Goal: Complete application form

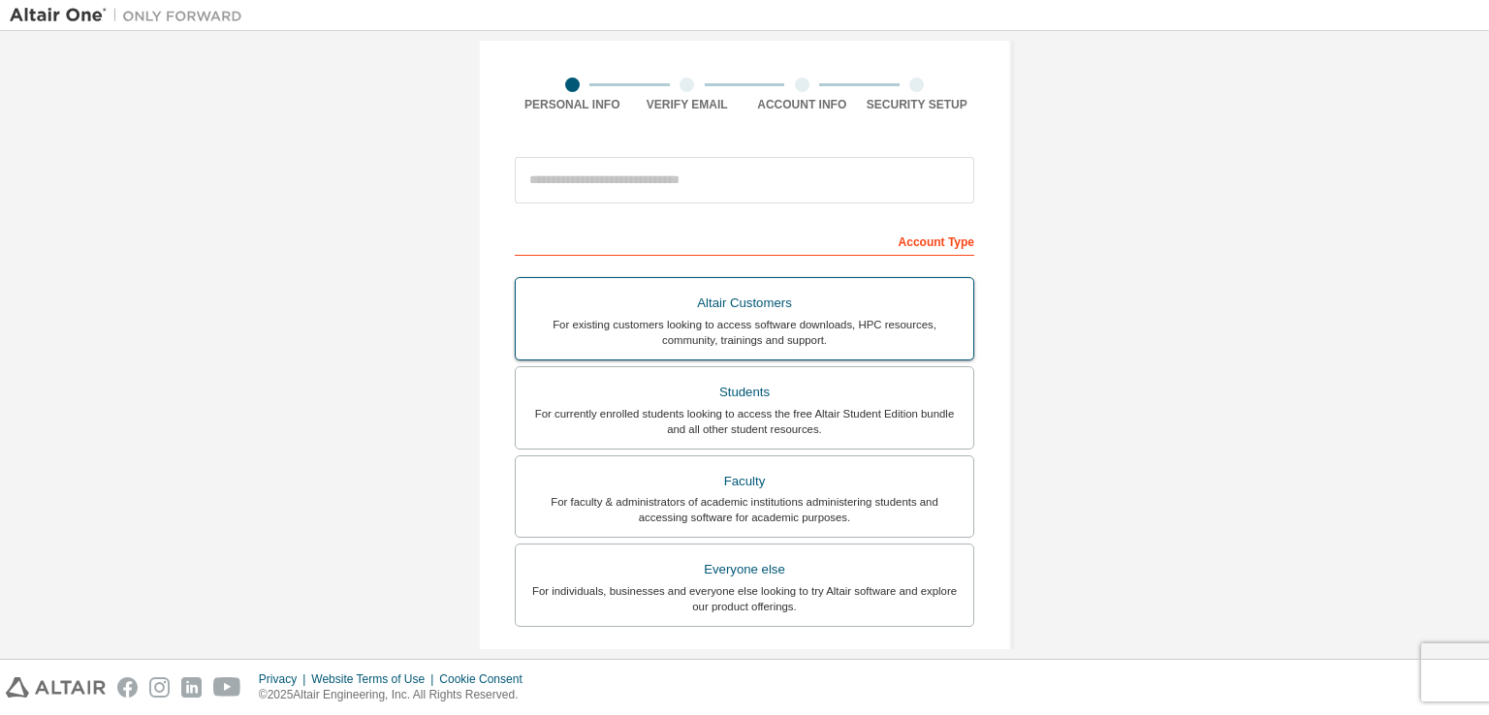
scroll to position [123, 0]
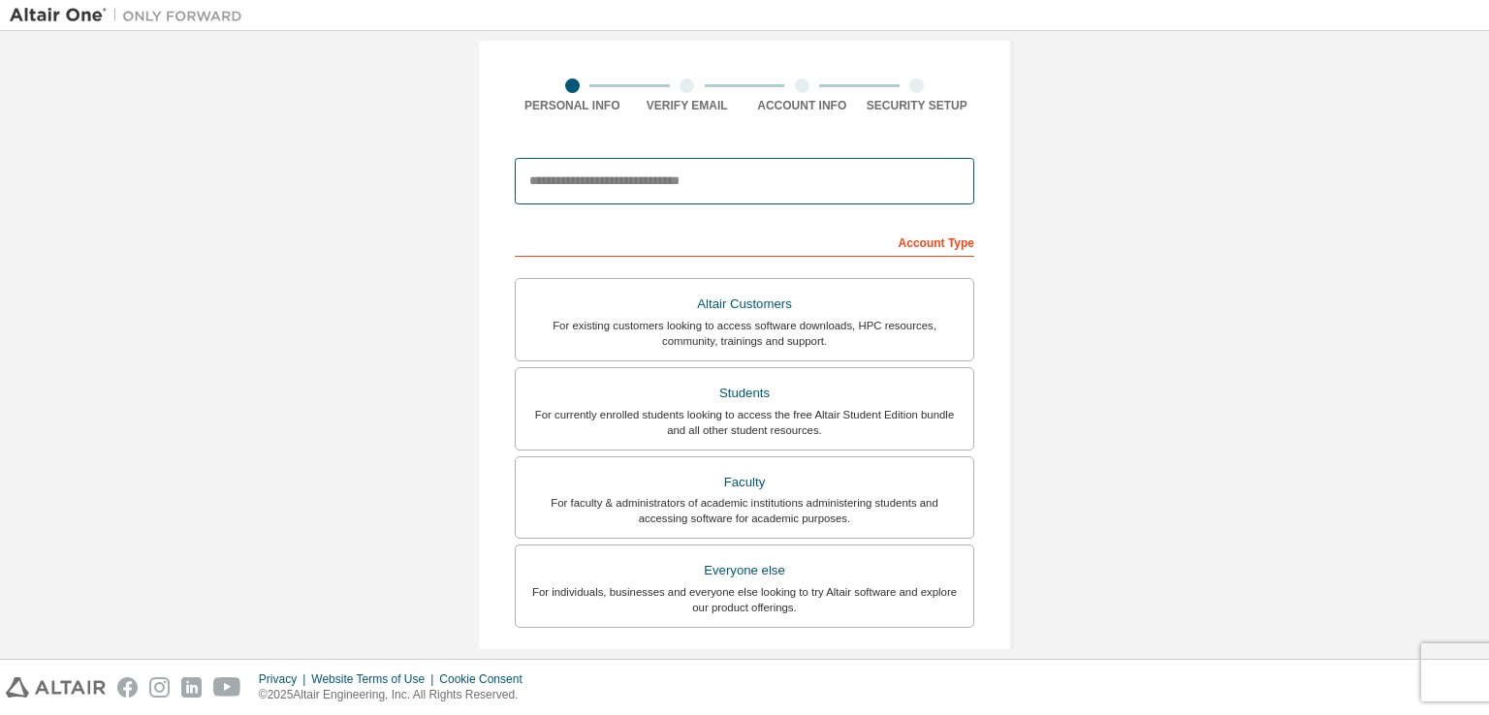
click at [619, 184] on input "email" at bounding box center [744, 181] width 459 height 47
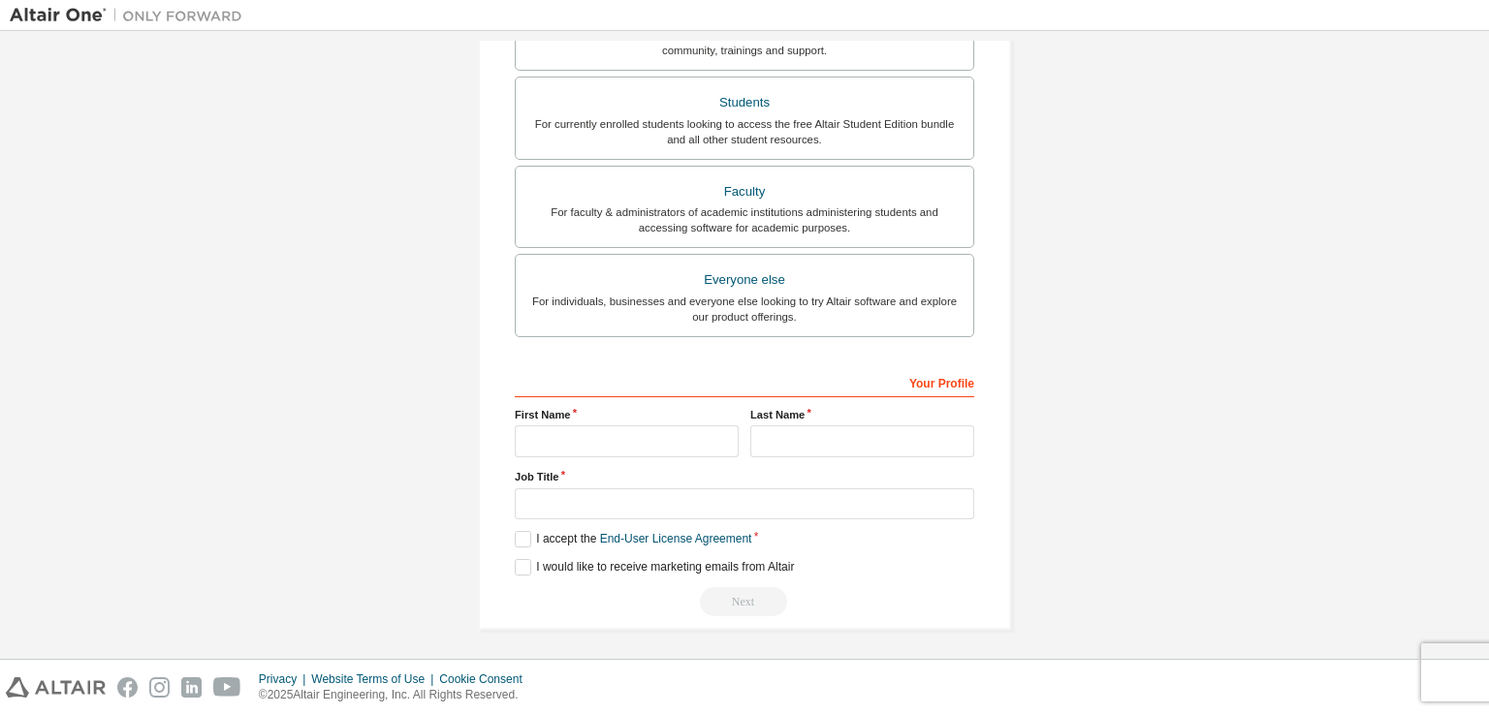
scroll to position [414, 0]
click at [562, 436] on input "text" at bounding box center [627, 441] width 224 height 32
type input "*******"
click at [782, 450] on input "text" at bounding box center [862, 441] width 224 height 32
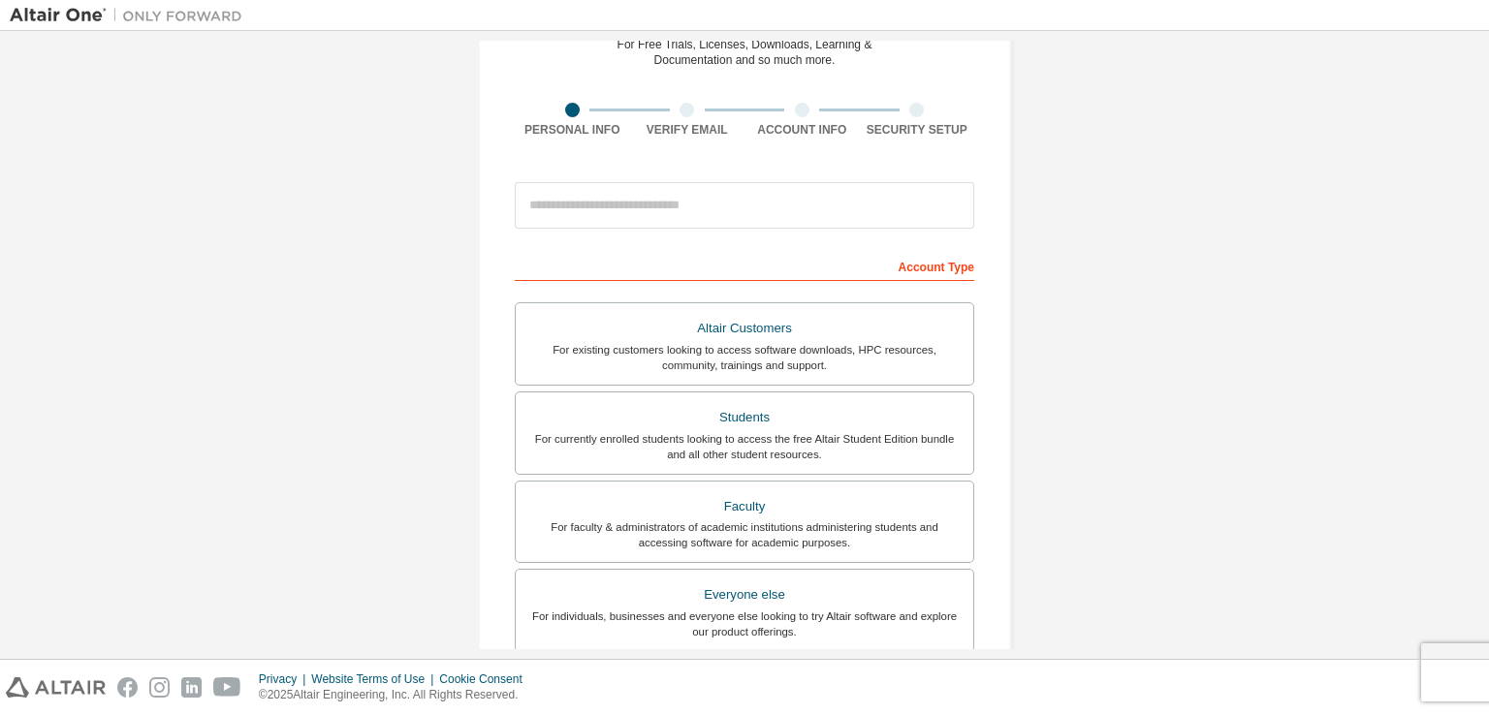
scroll to position [0, 0]
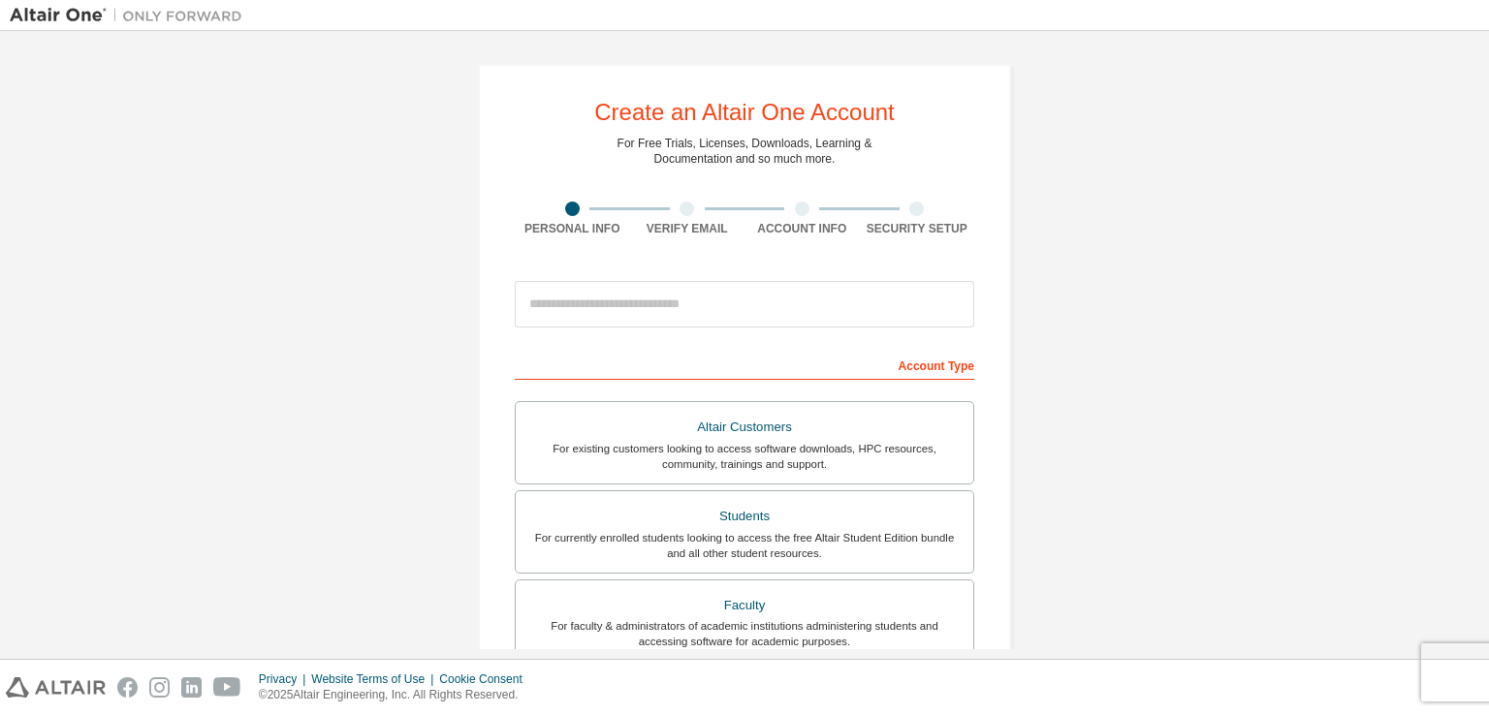
type input "*********"
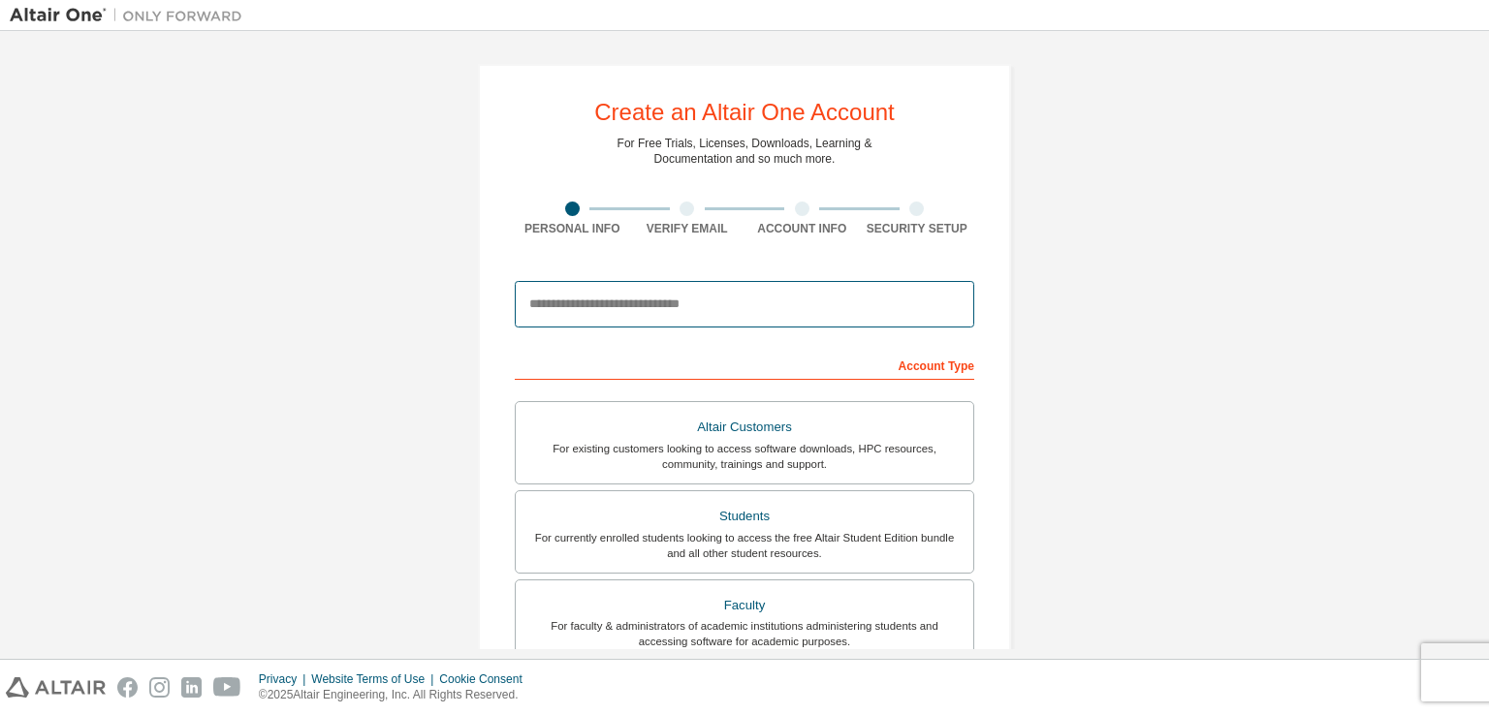
click at [651, 303] on input "email" at bounding box center [744, 304] width 459 height 47
paste input "**********"
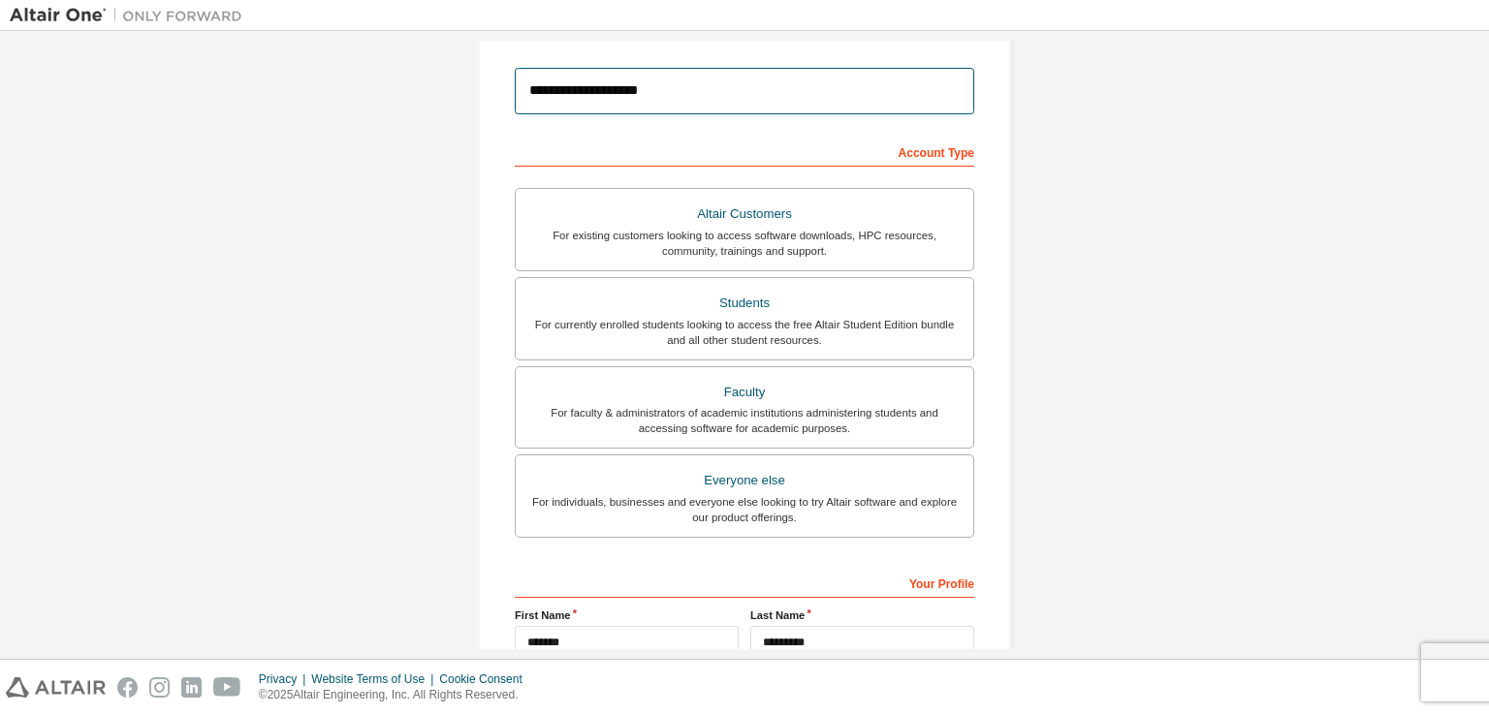
scroll to position [221, 0]
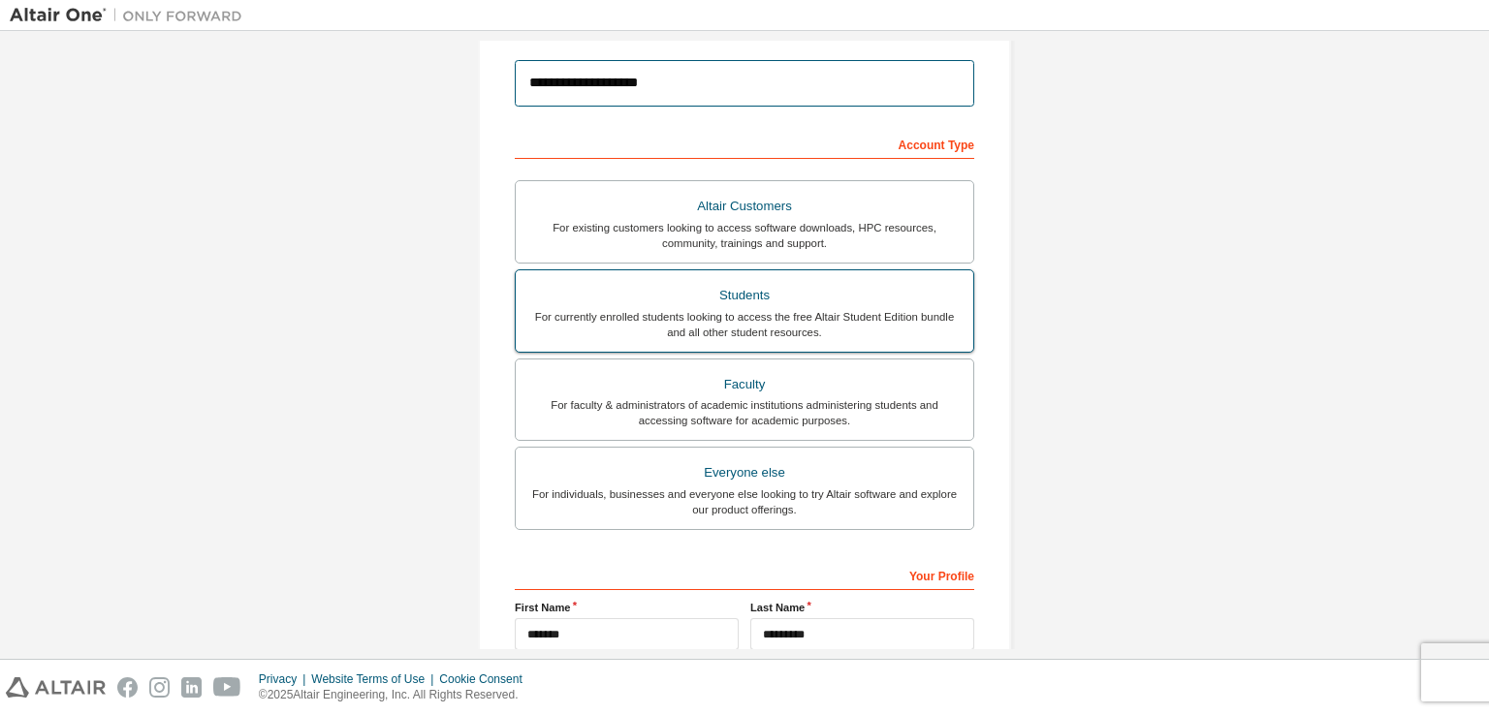
type input "**********"
click at [801, 323] on div "For currently enrolled students looking to access the free Altair Student Editi…" at bounding box center [744, 324] width 434 height 31
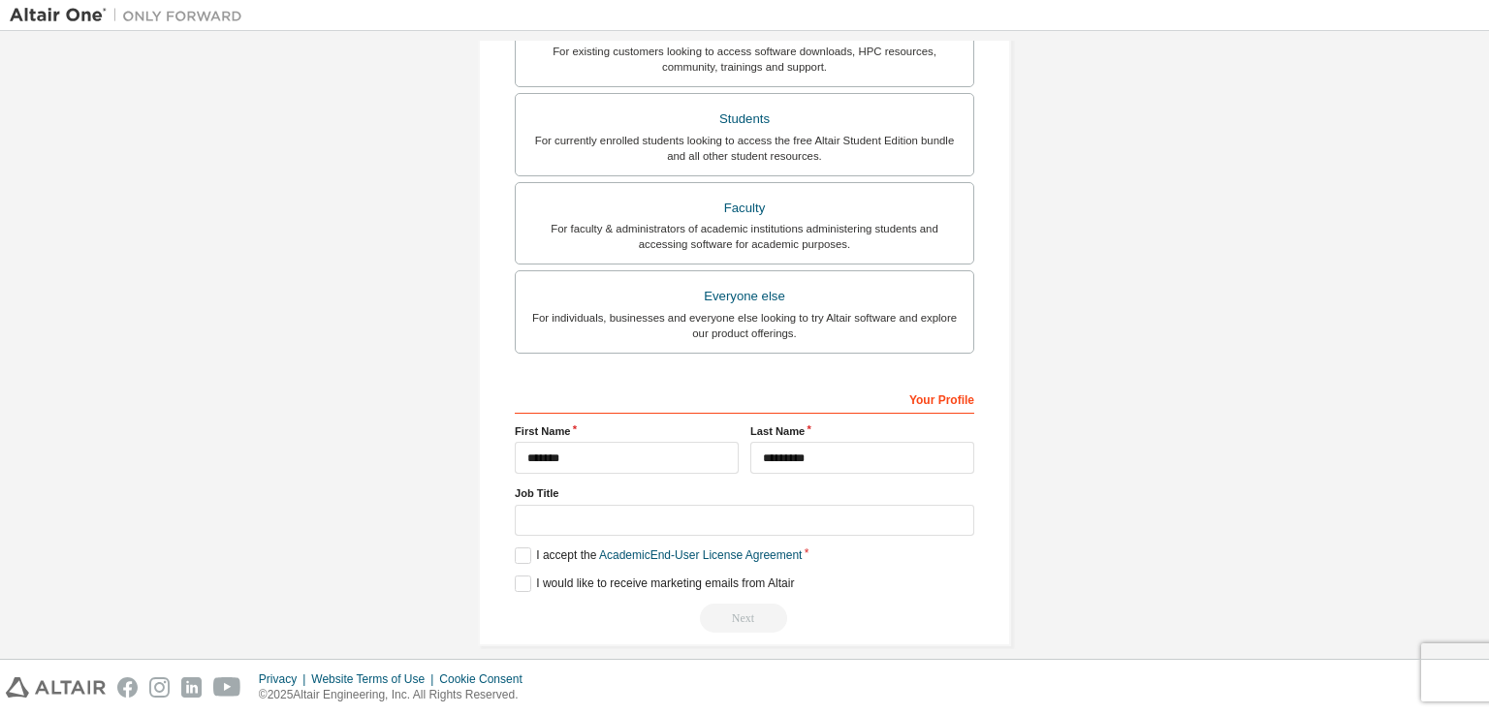
scroll to position [414, 0]
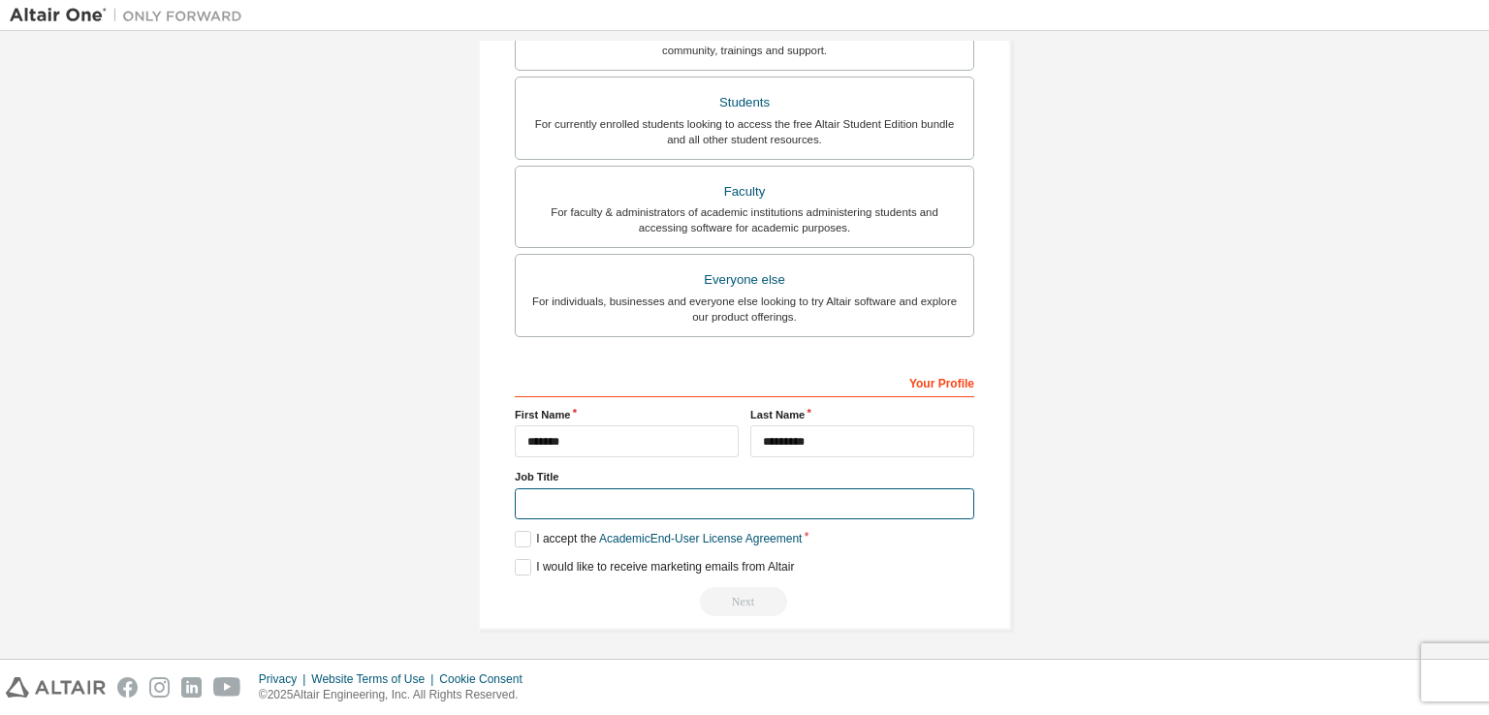
click at [775, 509] on input "text" at bounding box center [744, 504] width 459 height 32
type input "*******"
click at [519, 538] on label "I accept the Academic End-User License Agreement" at bounding box center [658, 539] width 287 height 16
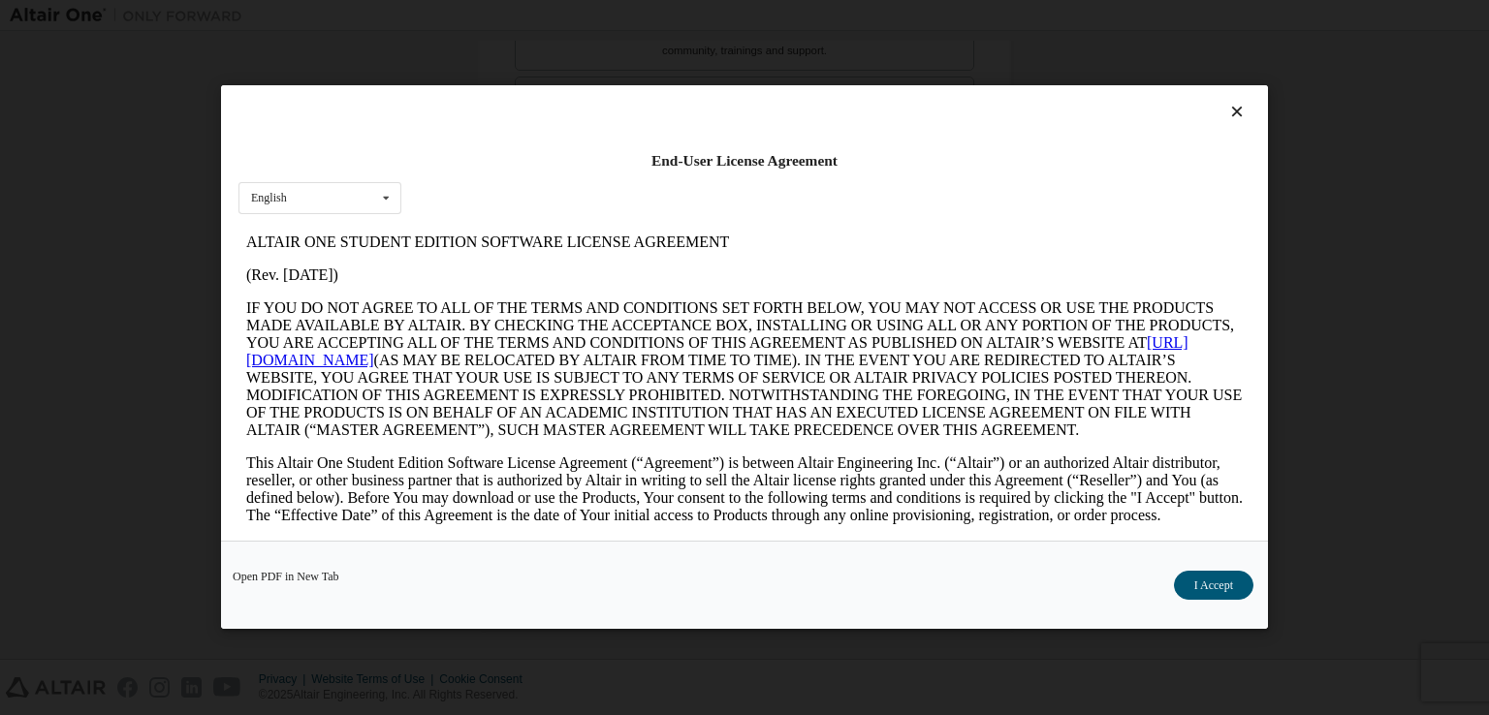
scroll to position [0, 0]
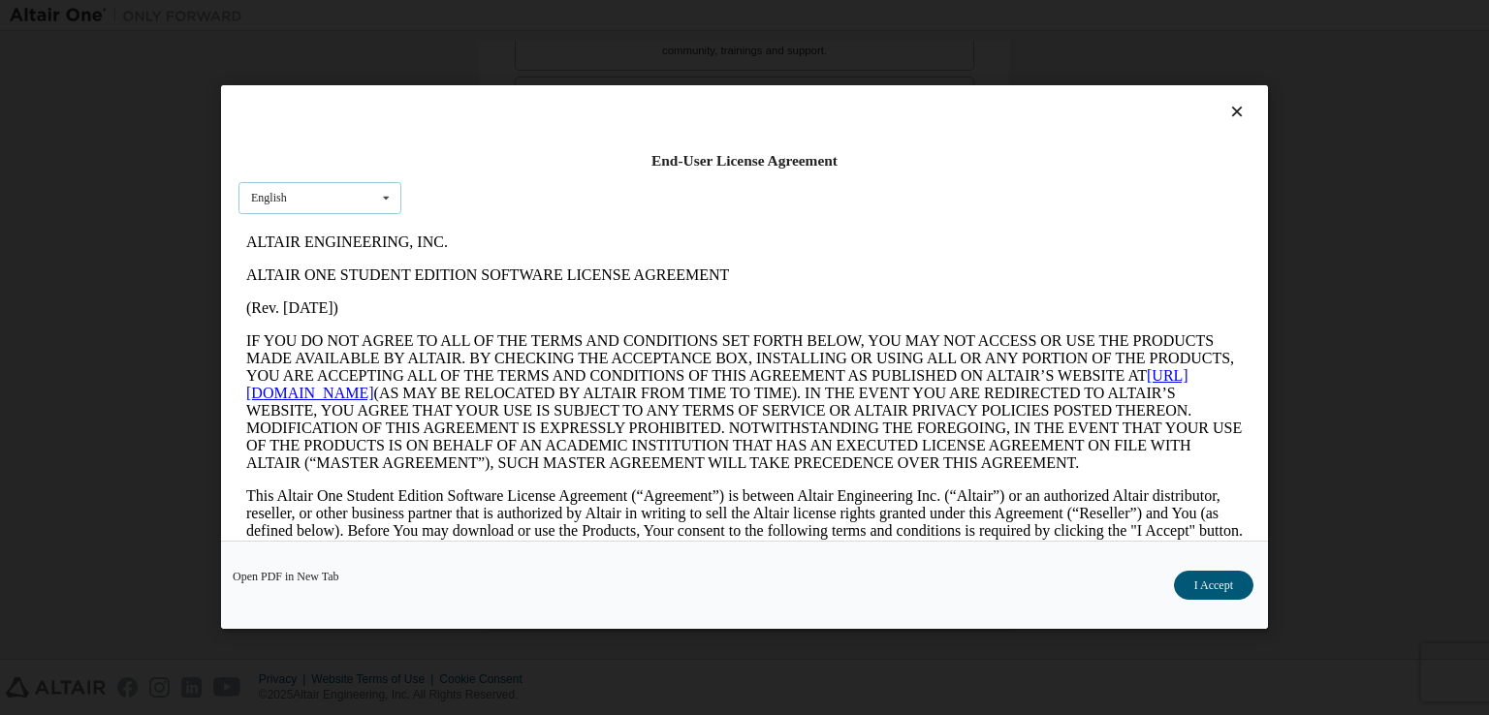
click at [376, 191] on icon at bounding box center [386, 198] width 24 height 30
click at [1208, 585] on button "I Accept" at bounding box center [1213, 586] width 79 height 29
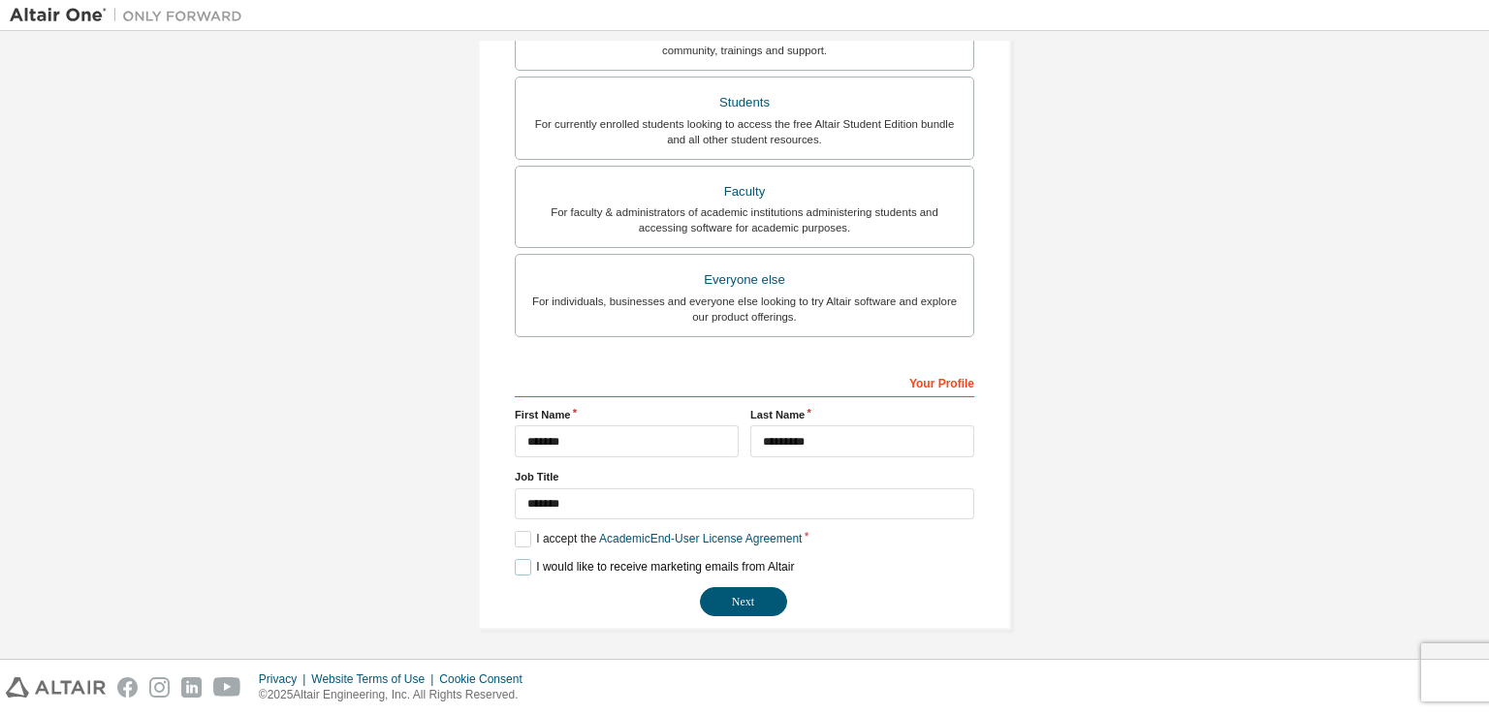
click at [518, 568] on label "I would like to receive marketing emails from Altair" at bounding box center [654, 567] width 279 height 16
click at [522, 570] on label "I would like to receive marketing emails from Altair" at bounding box center [654, 567] width 279 height 16
click at [759, 602] on button "Next" at bounding box center [743, 601] width 87 height 29
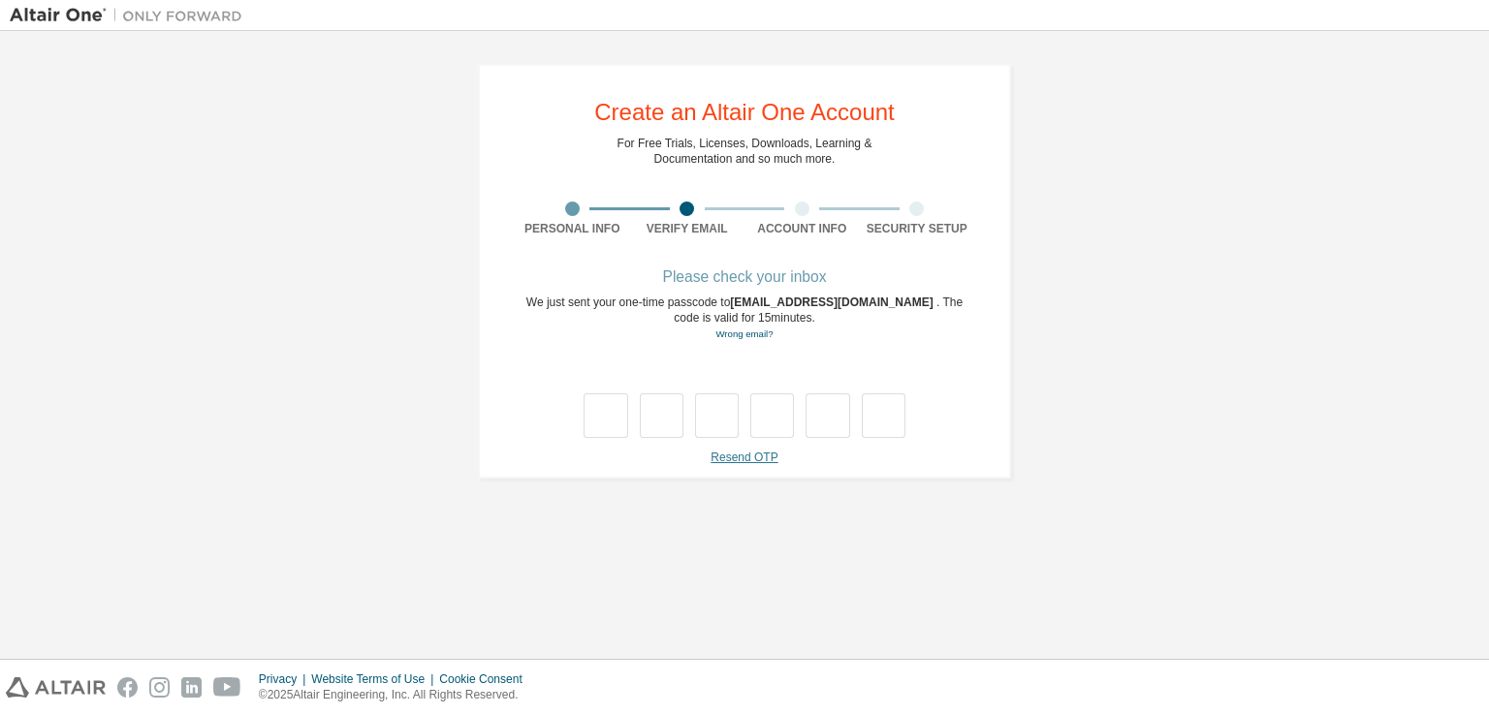
click at [750, 463] on link "Resend OTP" at bounding box center [743, 458] width 67 height 14
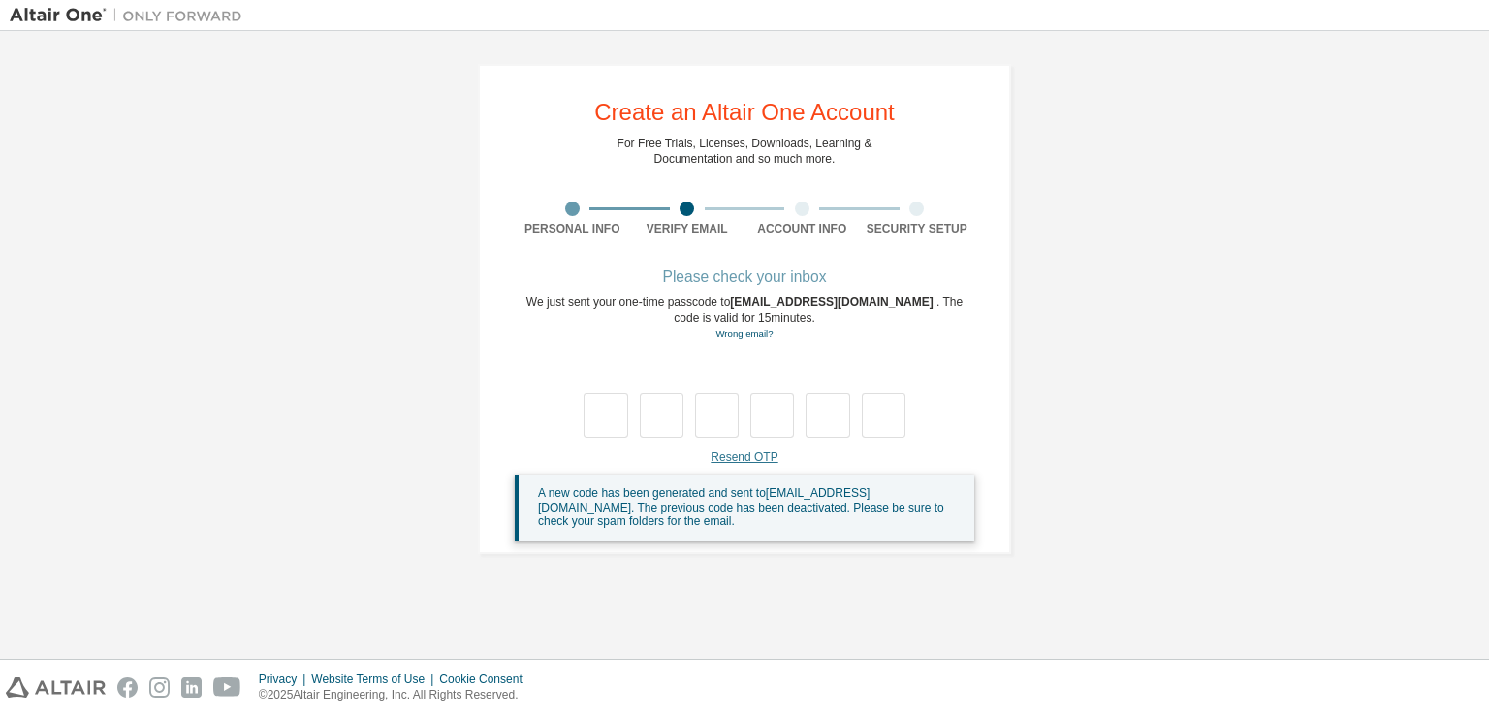
click at [756, 458] on link "Resend OTP" at bounding box center [743, 458] width 67 height 14
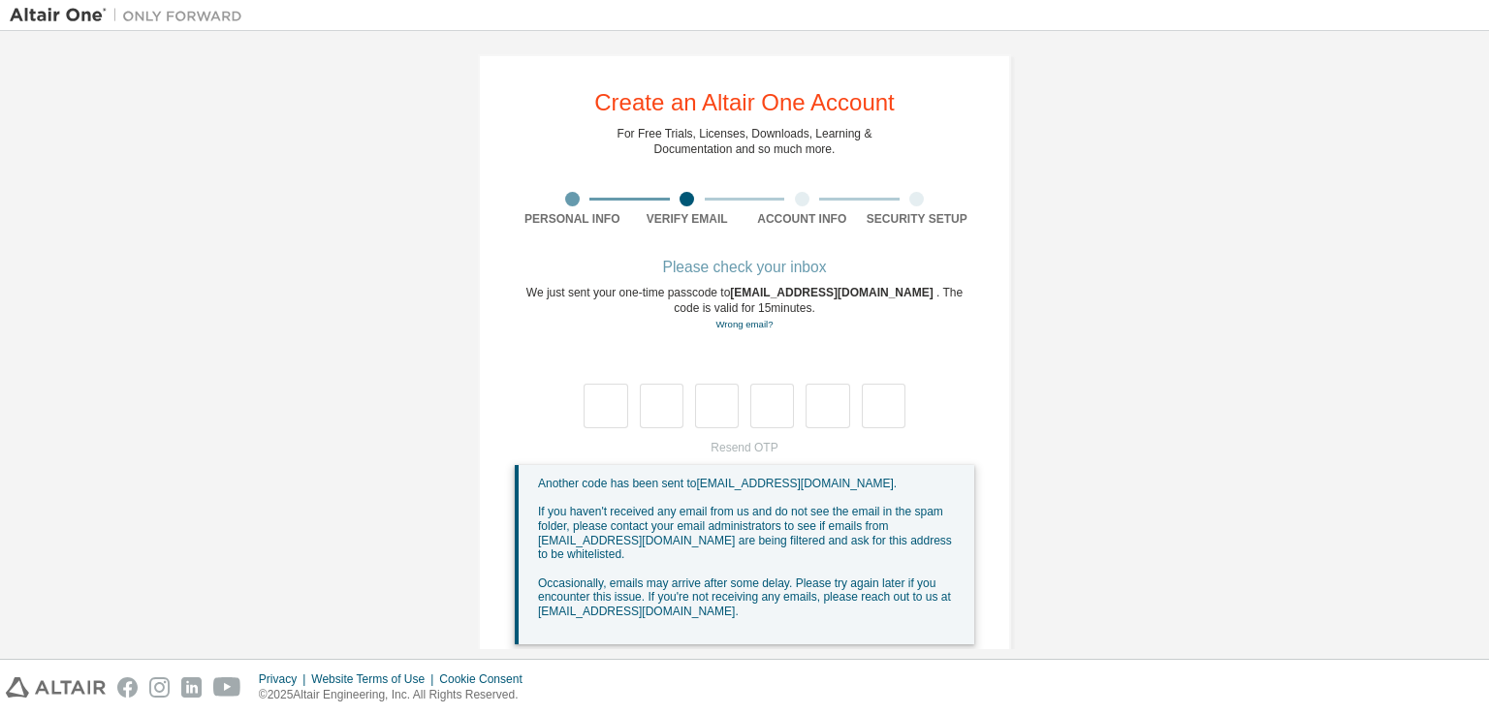
scroll to position [26, 0]
